Goal: Information Seeking & Learning: Learn about a topic

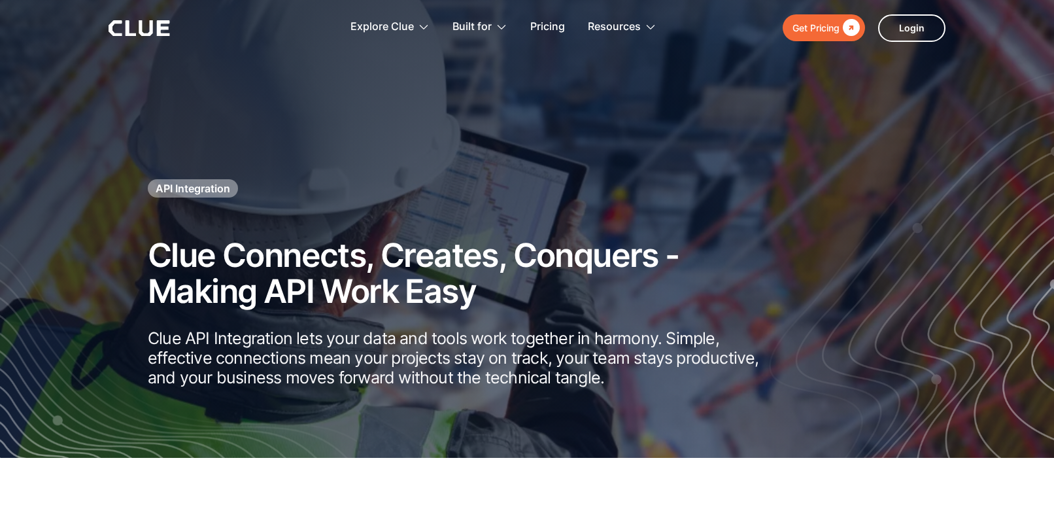
click at [843, 24] on div "" at bounding box center [850, 28] width 20 height 16
